Goal: Transaction & Acquisition: Purchase product/service

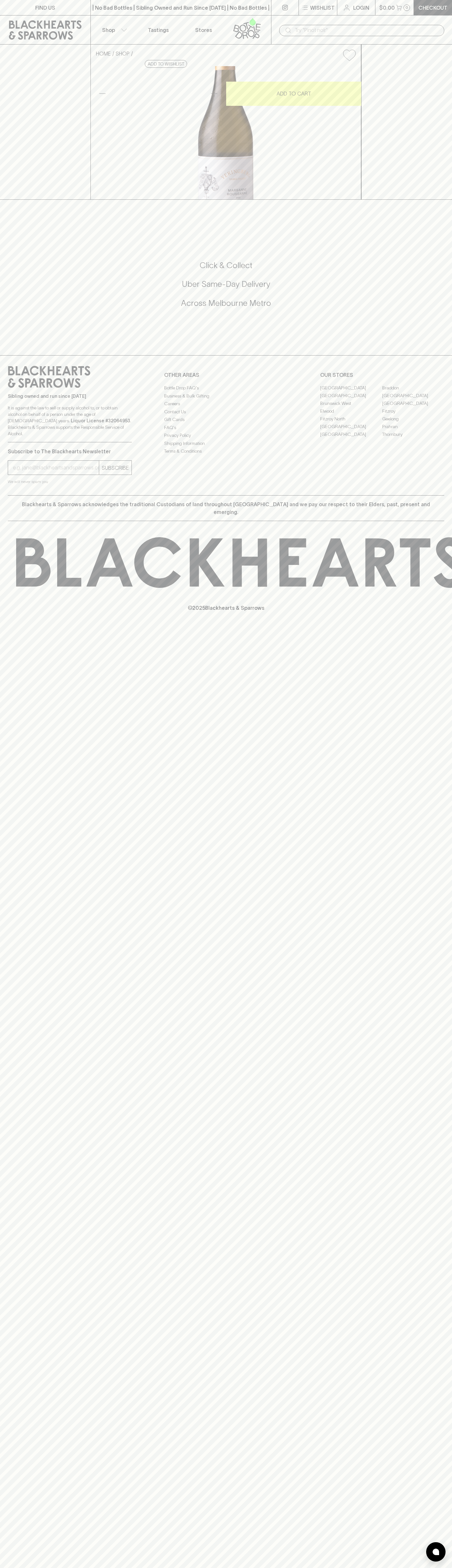
click at [406, 15] on div "​" at bounding box center [361, 30] width 181 height 29
click at [423, 807] on div "FIND US | No Bad Bottles | Sibling Owned and Run Since 2006 | No Bad Bottles | …" at bounding box center [226, 784] width 452 height 1568
click at [364, 1567] on html "FIND US | No Bad Bottles | Sibling Owned and Run Since 2006 | No Bad Bottles | …" at bounding box center [226, 784] width 452 height 1568
click at [27, 1339] on div "FIND US | No Bad Bottles | Sibling Owned and Run Since 2006 | No Bad Bottles | …" at bounding box center [226, 784] width 452 height 1568
